Goal: Task Accomplishment & Management: Manage account settings

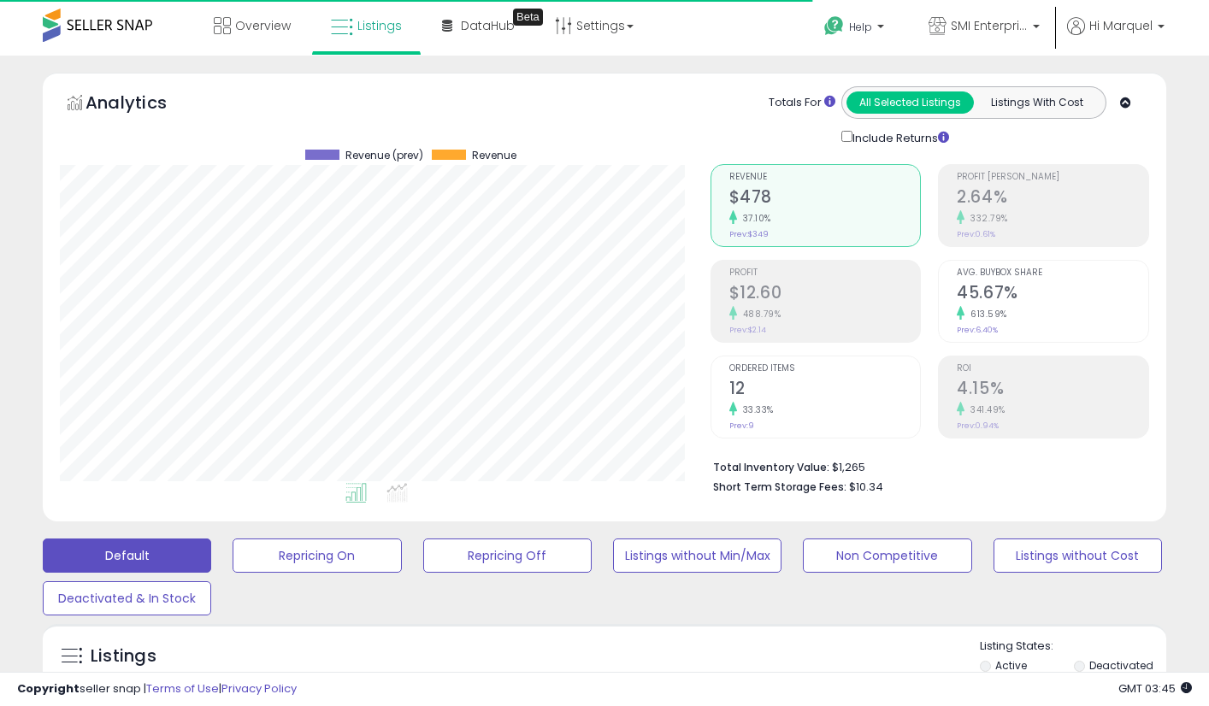
scroll to position [350, 650]
click at [112, 27] on span at bounding box center [97, 25] width 109 height 33
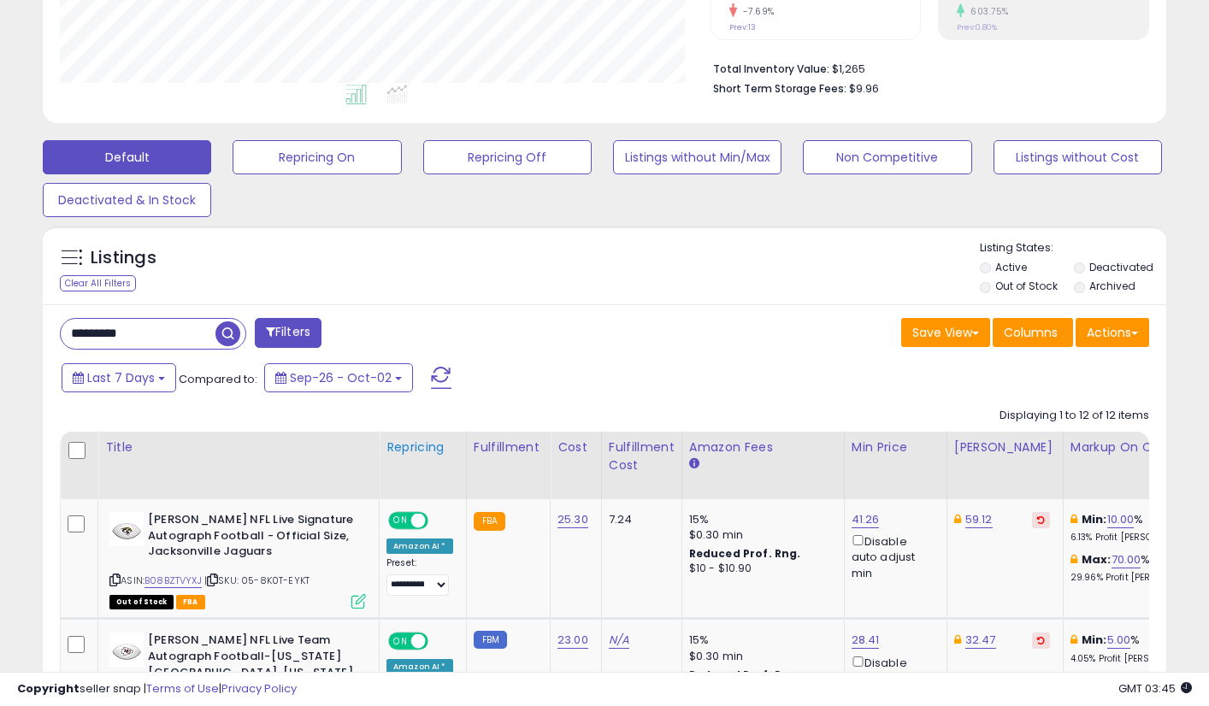
scroll to position [427, 0]
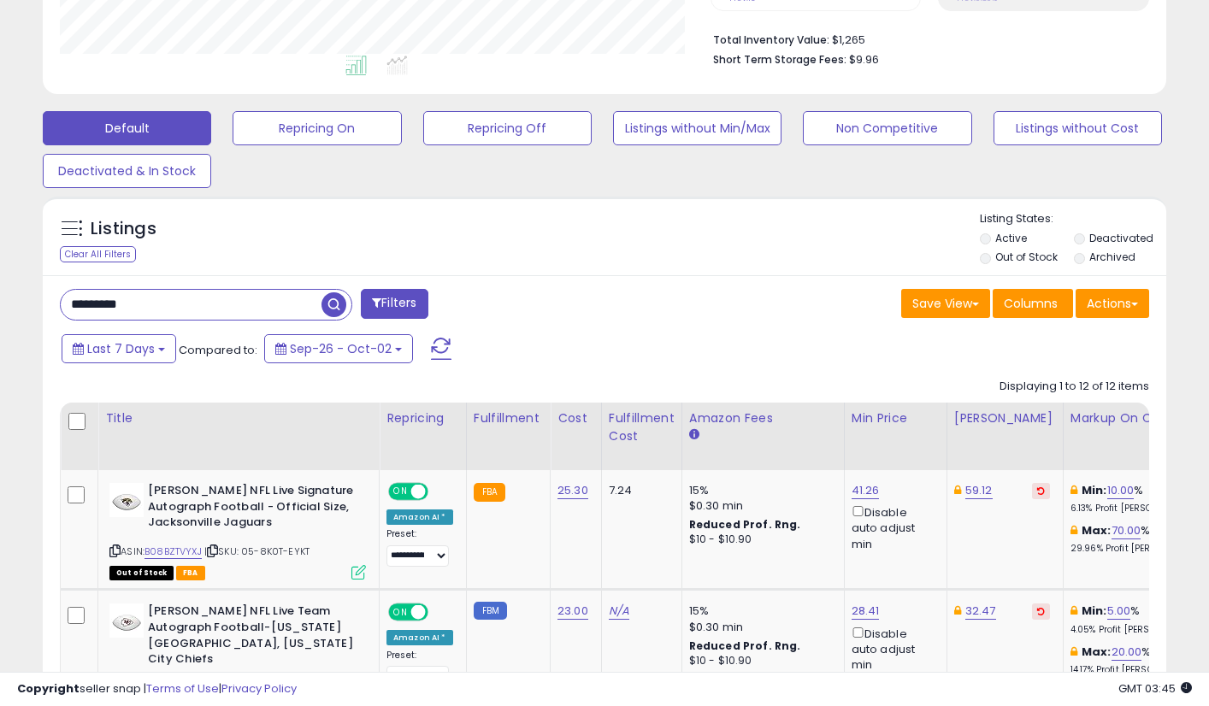
drag, startPoint x: 109, startPoint y: 309, endPoint x: 52, endPoint y: 304, distance: 57.4
click at [52, 304] on div "********* Filters" at bounding box center [325, 306] width 557 height 34
paste input "*"
type input "**********"
click at [327, 302] on span "button" at bounding box center [333, 304] width 25 height 25
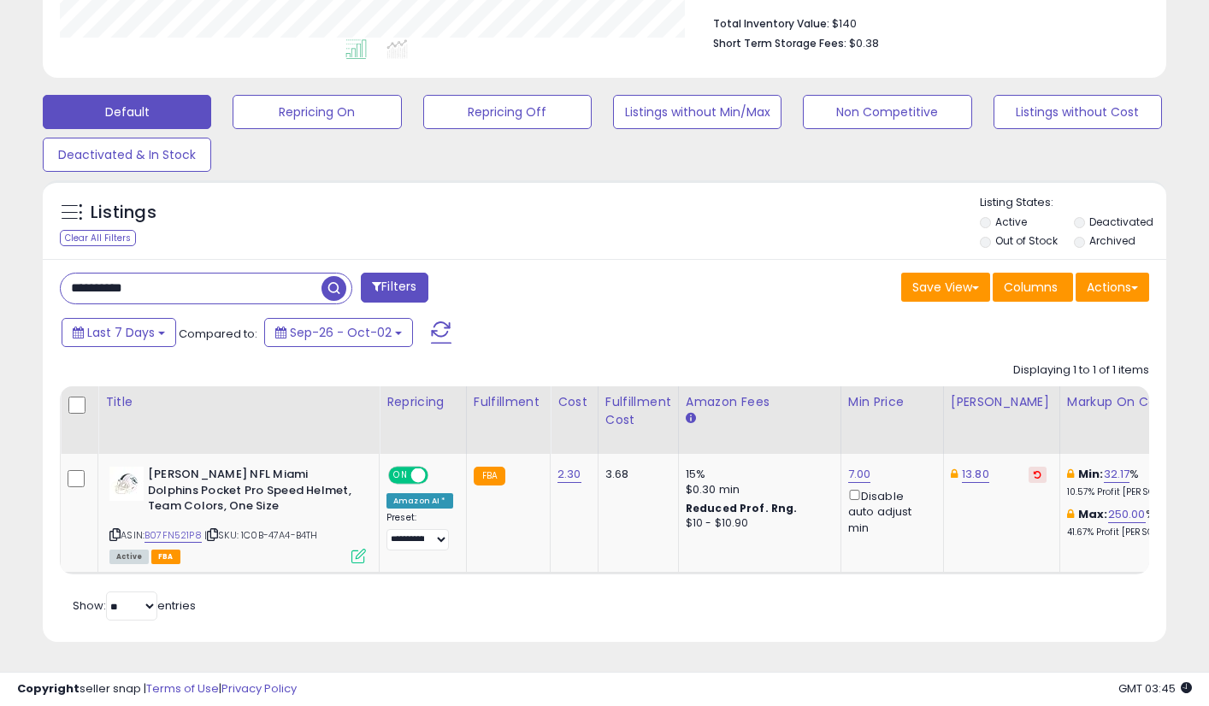
scroll to position [456, 0]
click at [178, 528] on link "B07FN521P8" at bounding box center [172, 535] width 57 height 15
click at [848, 466] on link "7.00" at bounding box center [859, 474] width 23 height 17
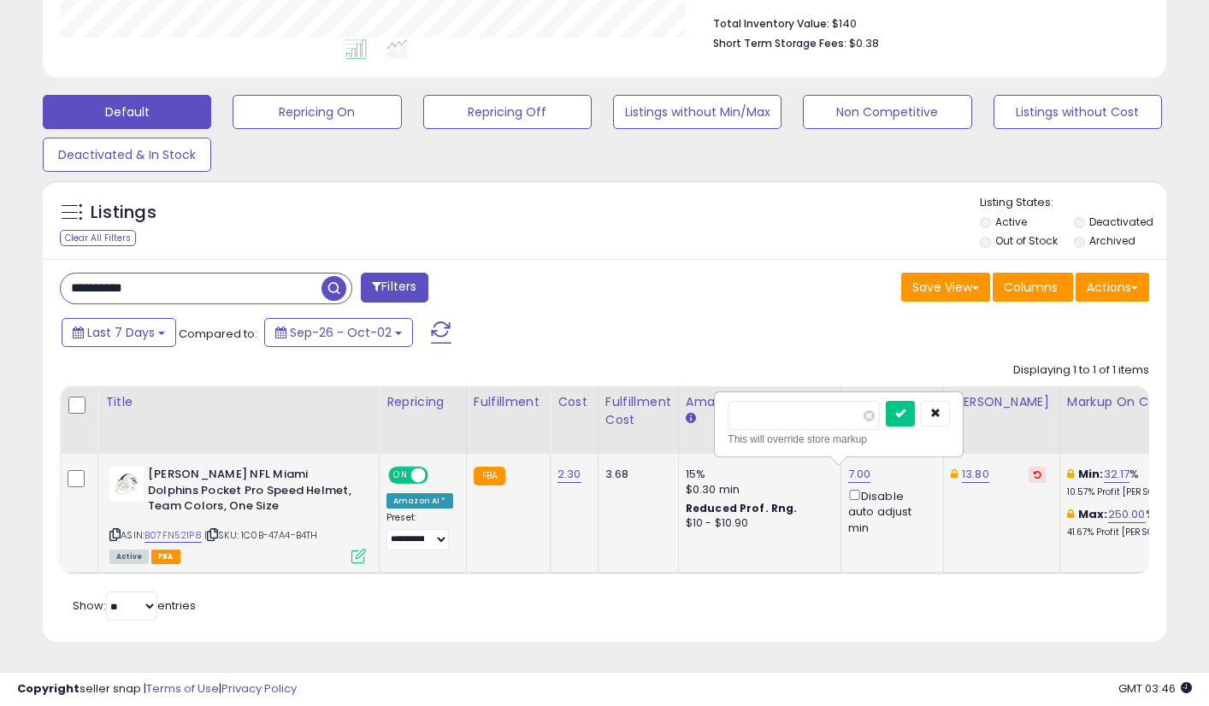
drag, startPoint x: 773, startPoint y: 400, endPoint x: 717, endPoint y: 399, distance: 55.6
click at [717, 399] on div "**** This will override store markup" at bounding box center [838, 424] width 246 height 62
type input "*"
click at [905, 408] on icon "submit" at bounding box center [900, 413] width 10 height 10
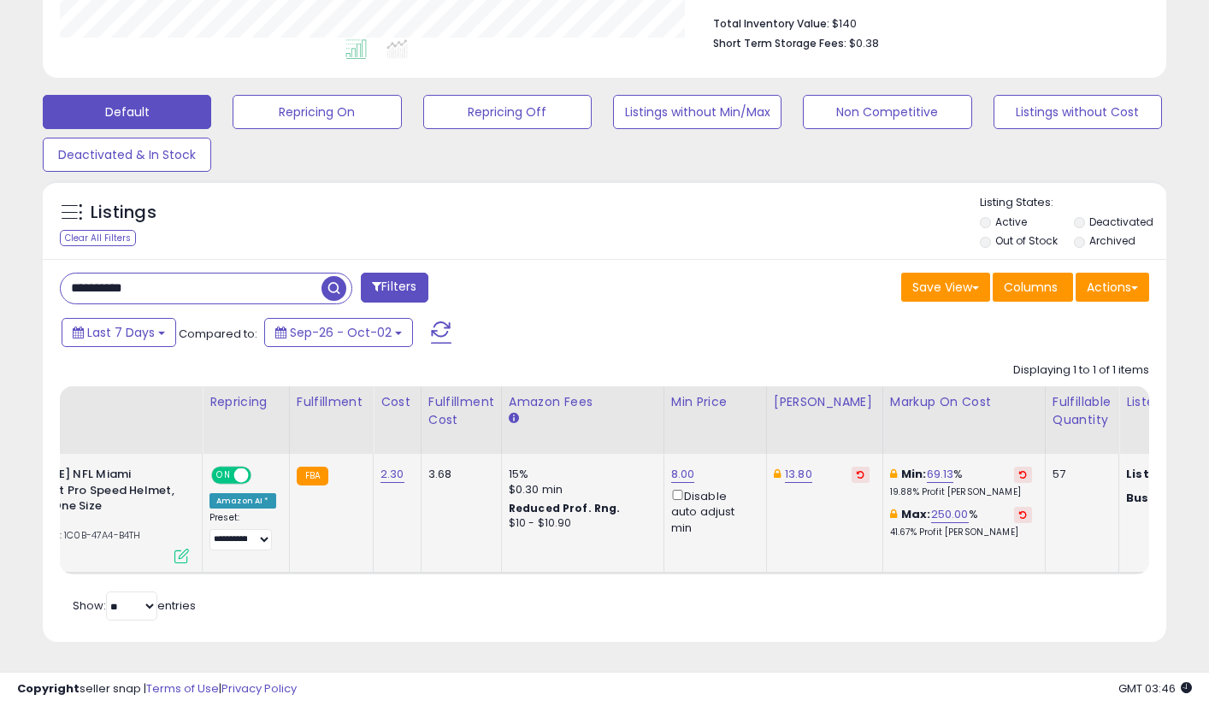
scroll to position [0, 162]
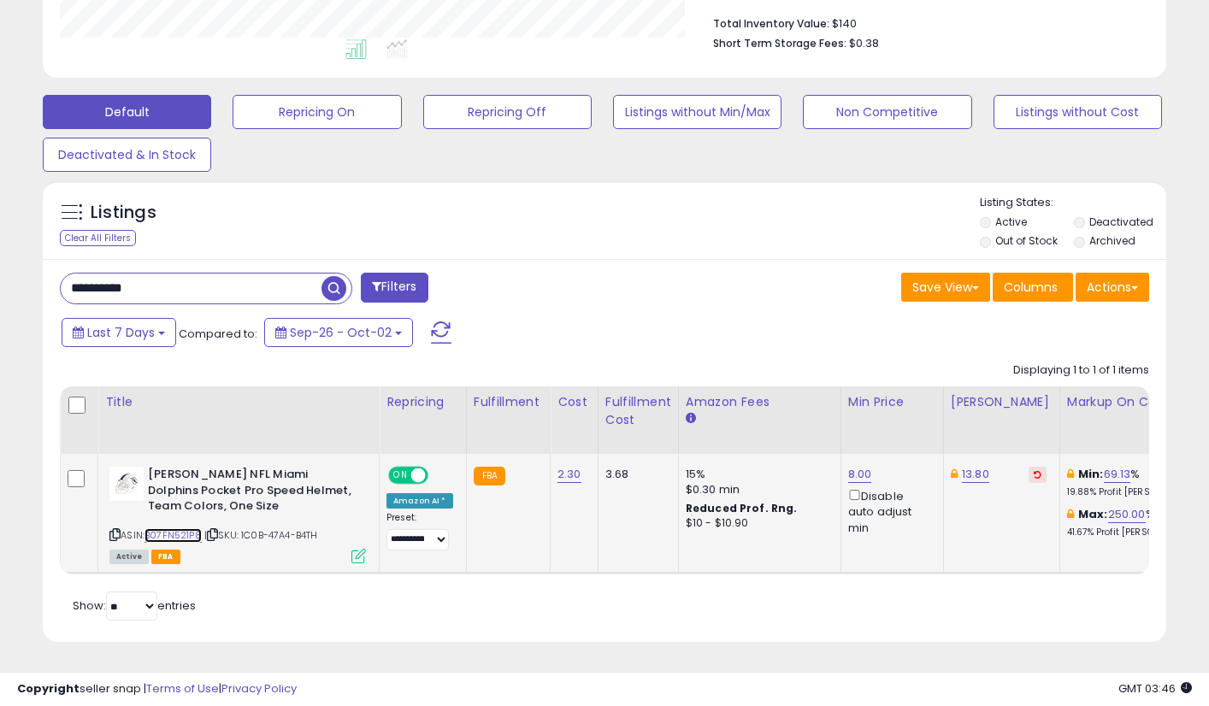
click at [197, 528] on link "B07FN521P8" at bounding box center [172, 535] width 57 height 15
click at [856, 466] on link "8.00" at bounding box center [860, 474] width 24 height 17
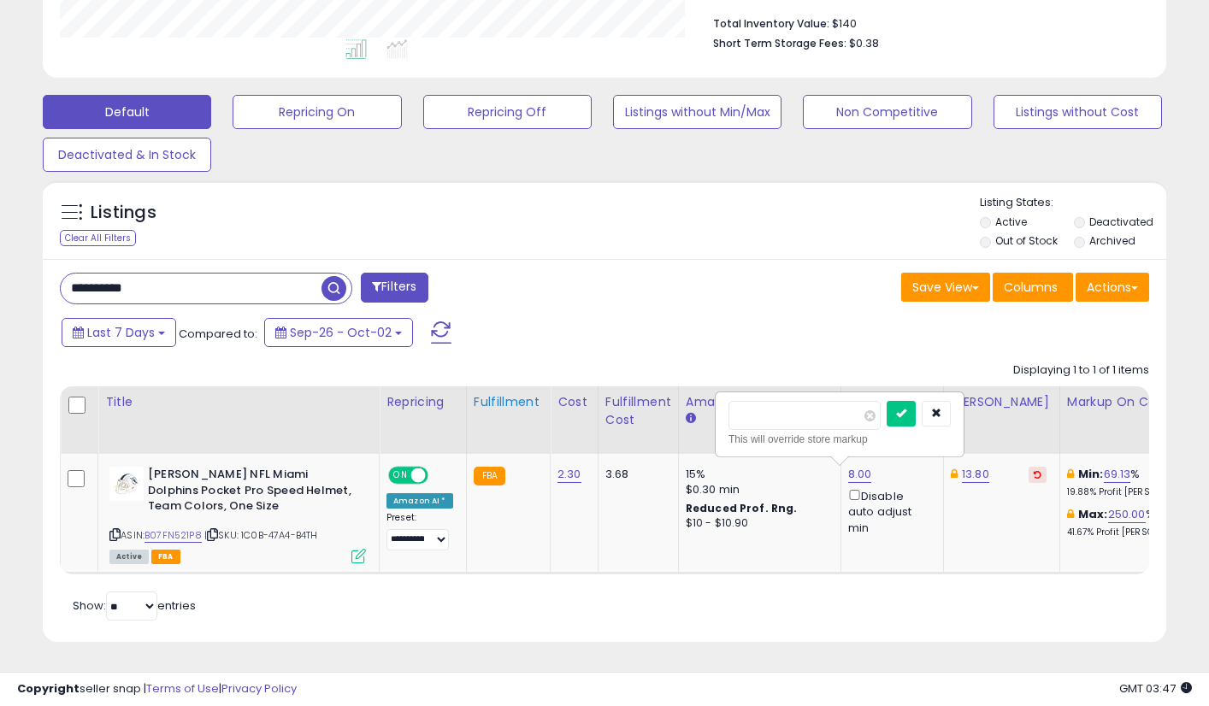
drag, startPoint x: 783, startPoint y: 413, endPoint x: 543, endPoint y: 418, distance: 240.2
type input "****"
click at [915, 401] on button "submit" at bounding box center [900, 414] width 29 height 26
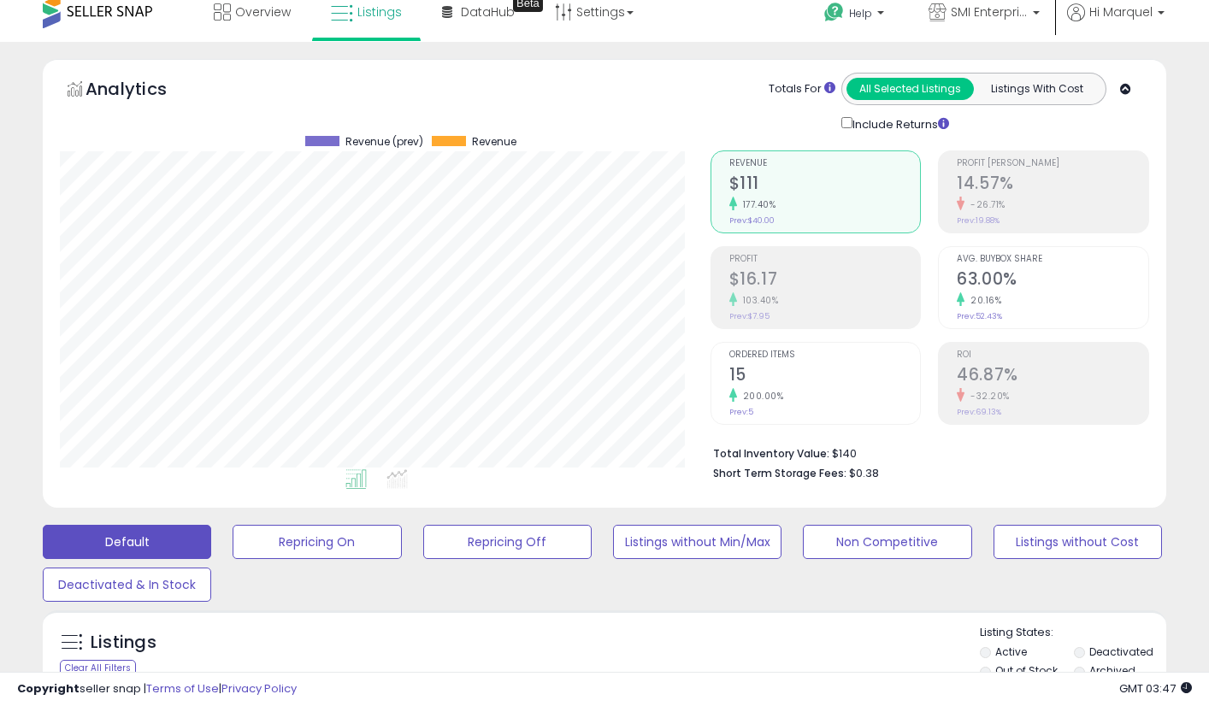
scroll to position [0, 0]
